Goal: Task Accomplishment & Management: Use online tool/utility

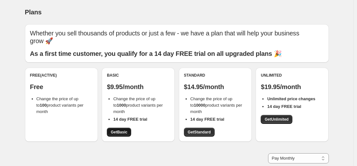
click at [119, 130] on link "Get Basic" at bounding box center [119, 132] width 24 height 9
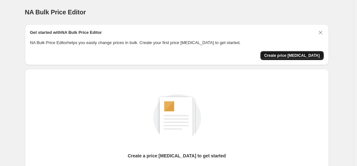
click at [301, 56] on span "Create price change job" at bounding box center [292, 55] width 56 height 5
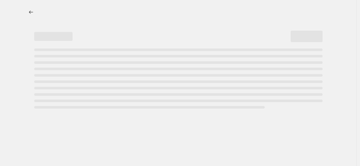
select select "percentage"
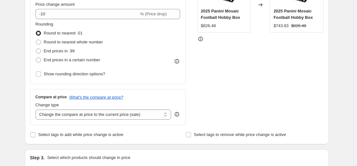
scroll to position [96, 0]
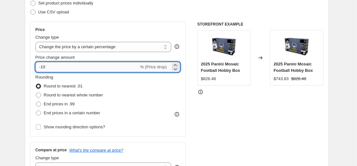
click at [121, 69] on input "-10" at bounding box center [87, 67] width 103 height 10
type input "-1"
type input "-30"
click at [227, 126] on div "STOREFRONT EXAMPLE 2025 Panini Mosaic Football Hobby Box $826.48 Changed to 202…" at bounding box center [261, 100] width 126 height 157
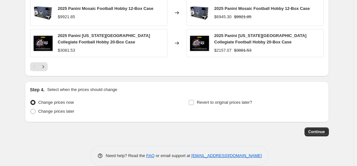
scroll to position [480, 0]
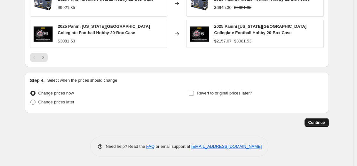
click at [311, 123] on span "Continue" at bounding box center [317, 122] width 17 height 5
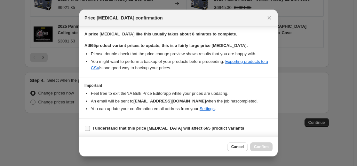
scroll to position [99, 0]
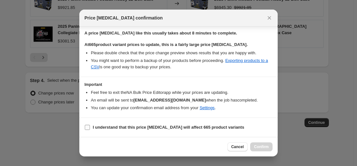
click at [142, 128] on b "I understand that this price change job will affect 665 product variants" at bounding box center [168, 127] width 151 height 5
click at [90, 128] on input "I understand that this price change job will affect 665 product variants" at bounding box center [87, 127] width 5 height 5
checkbox input "true"
click at [268, 148] on span "Confirm" at bounding box center [261, 147] width 15 height 5
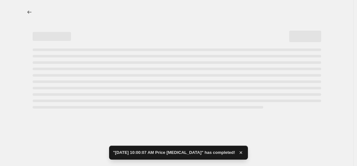
select select "percentage"
